Goal: Information Seeking & Learning: Learn about a topic

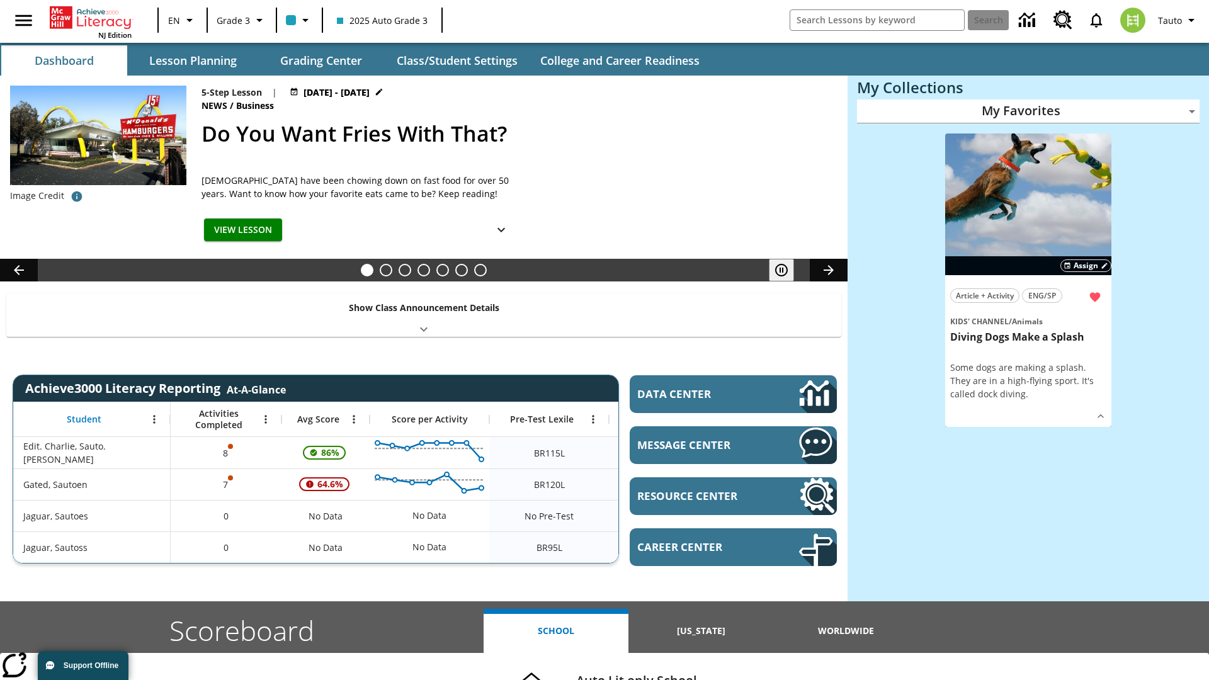
click at [1028, 111] on body "Skip to main content NJ Edition EN Grade 3 2025 Auto Grade 3 Search Tauto Dashb…" at bounding box center [604, 502] width 1209 height 1004
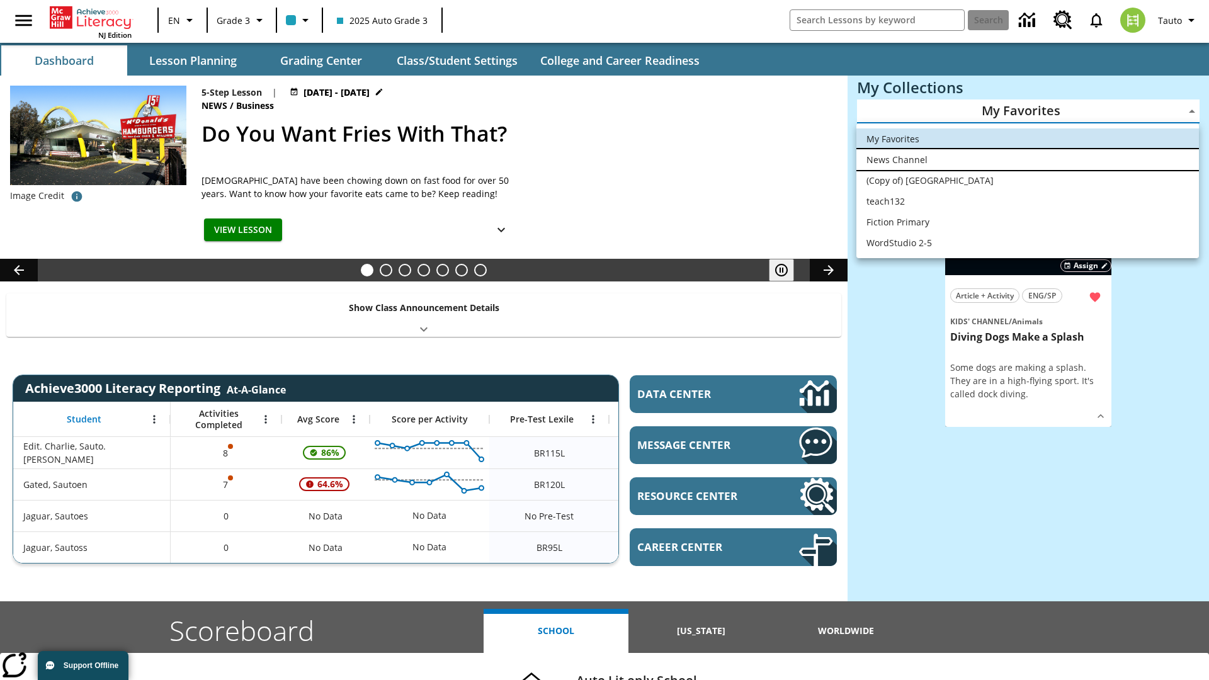
click at [1028, 159] on li "News Channel" at bounding box center [1027, 159] width 343 height 21
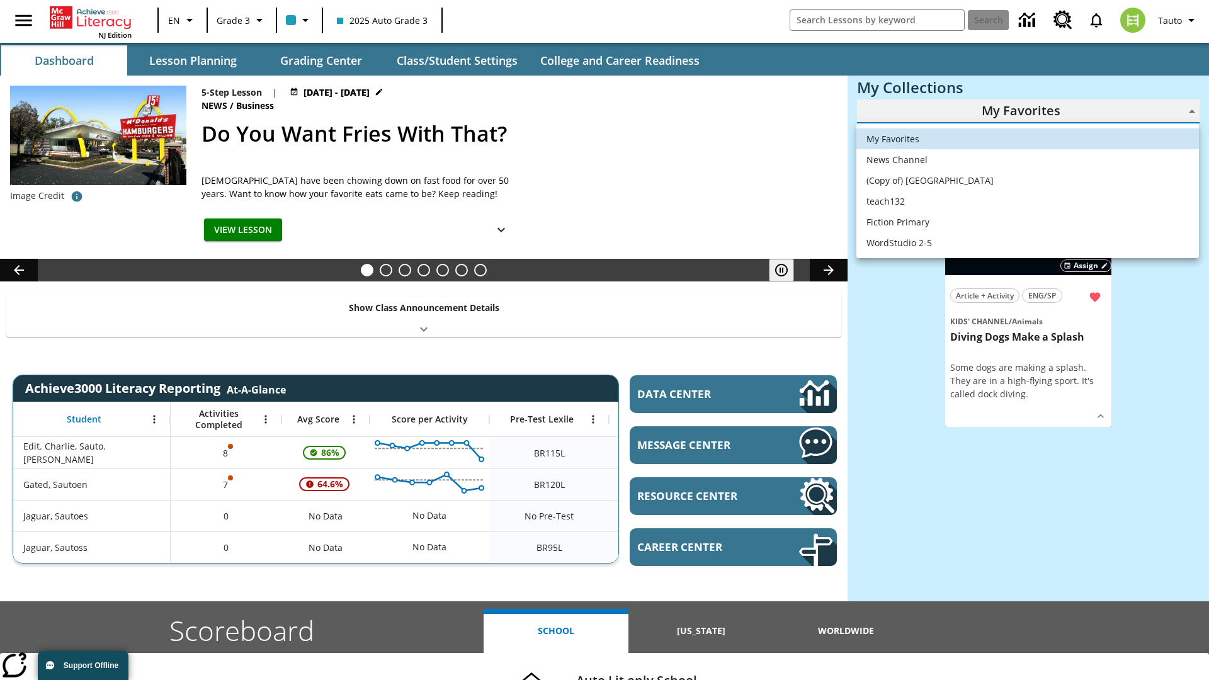
type input "120"
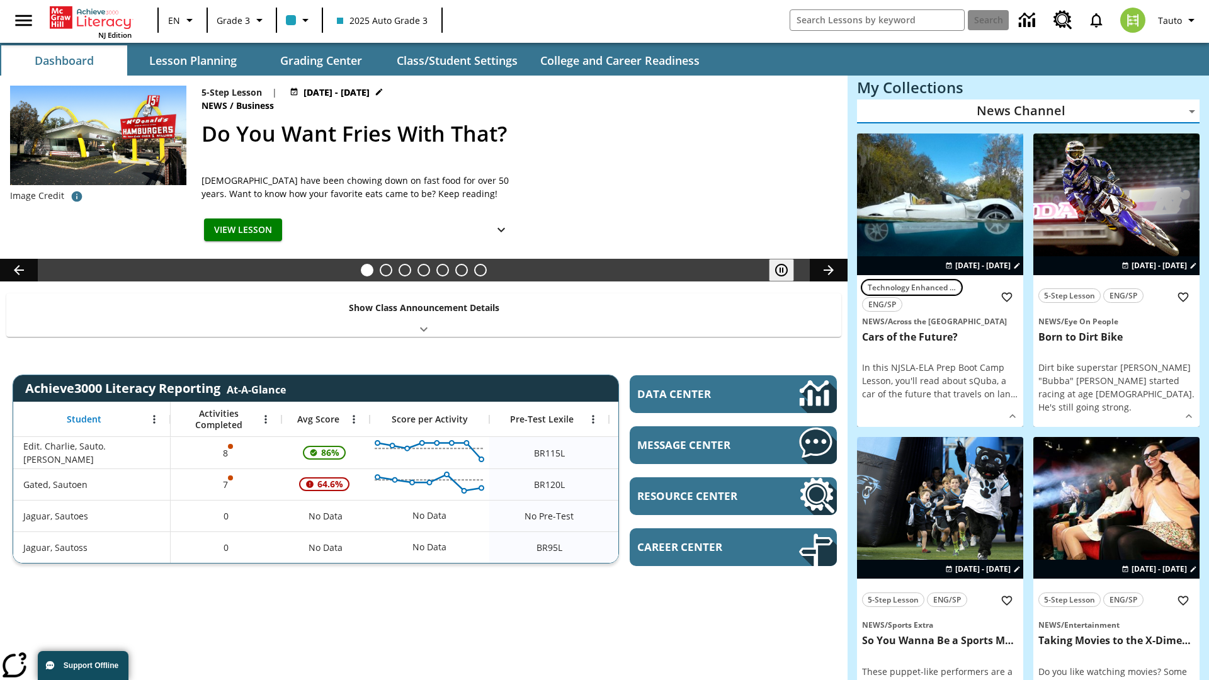
click at [940, 281] on span "Technology Enhanced Item" at bounding box center [912, 287] width 88 height 13
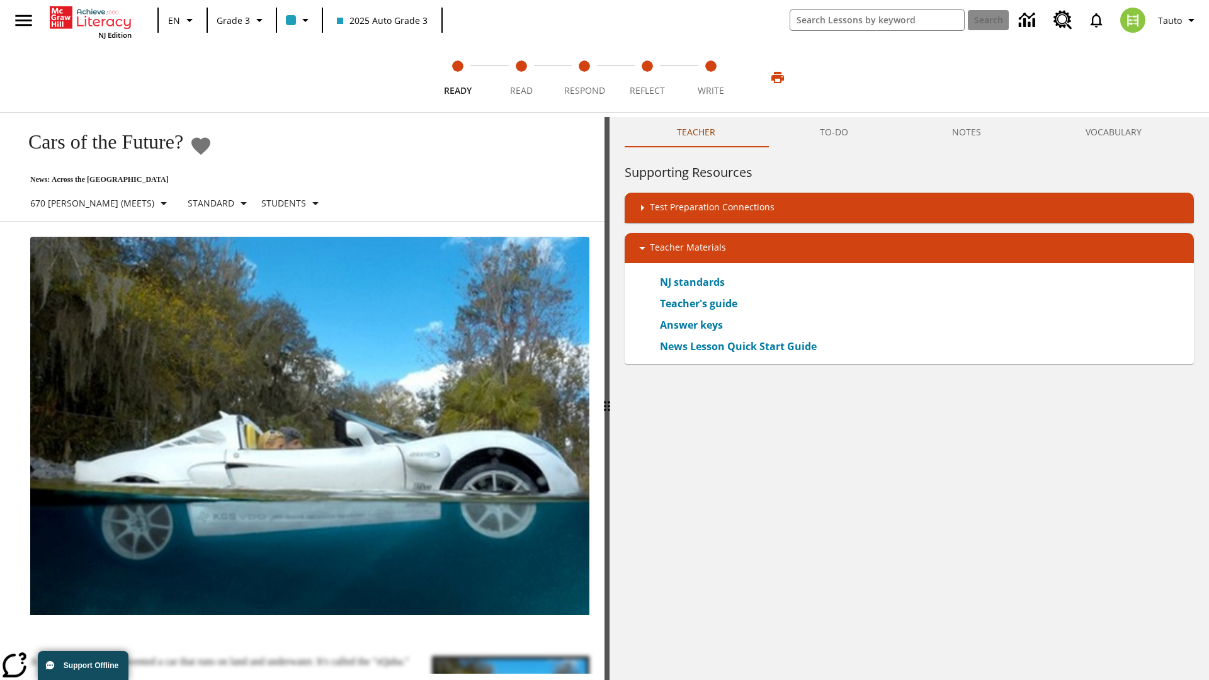
click at [210, 146] on icon "Add to Favorites - Cars of the Future?" at bounding box center [200, 146] width 19 height 18
